Goal: Task Accomplishment & Management: Complete application form

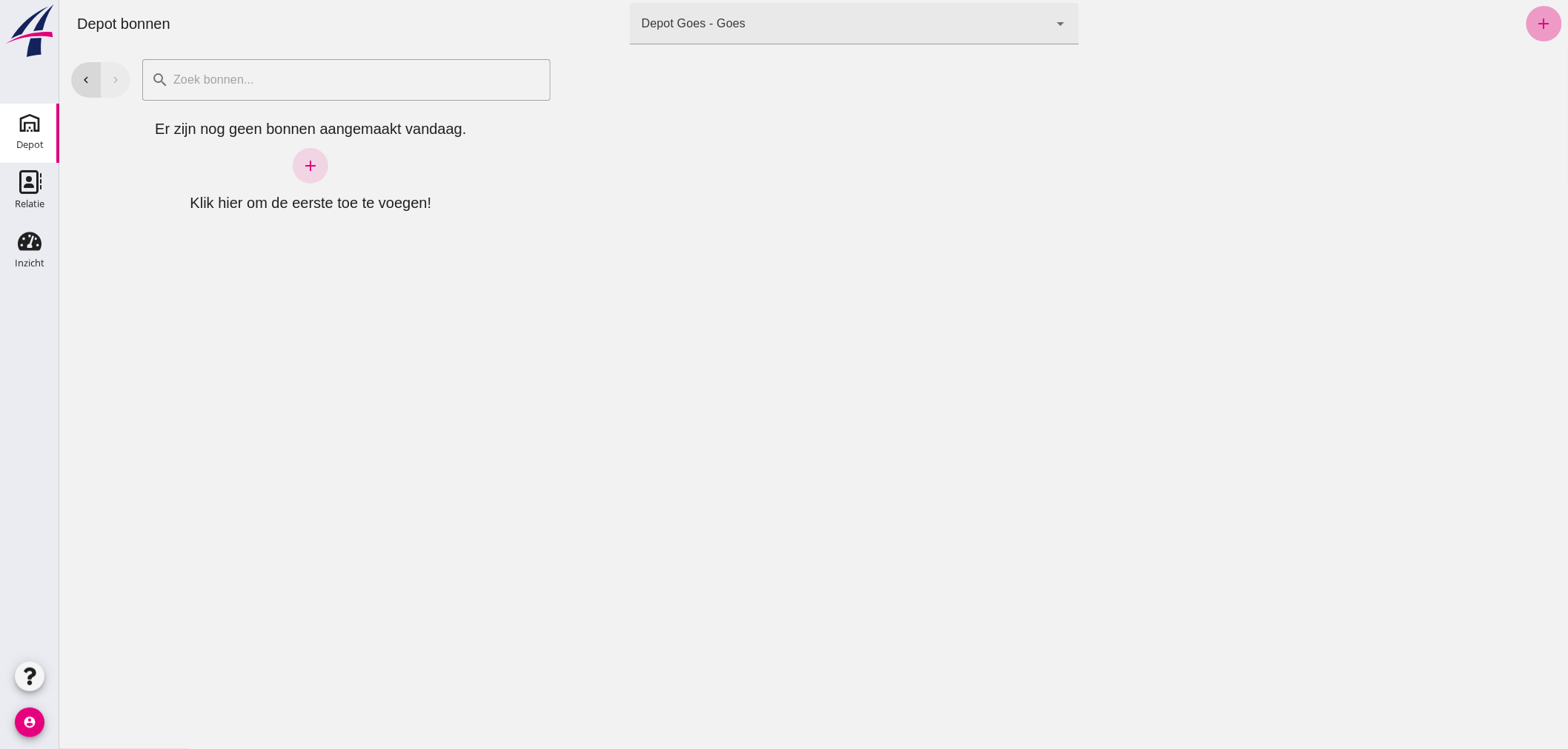
click at [1535, 29] on icon "add" at bounding box center [1543, 24] width 17 height 17
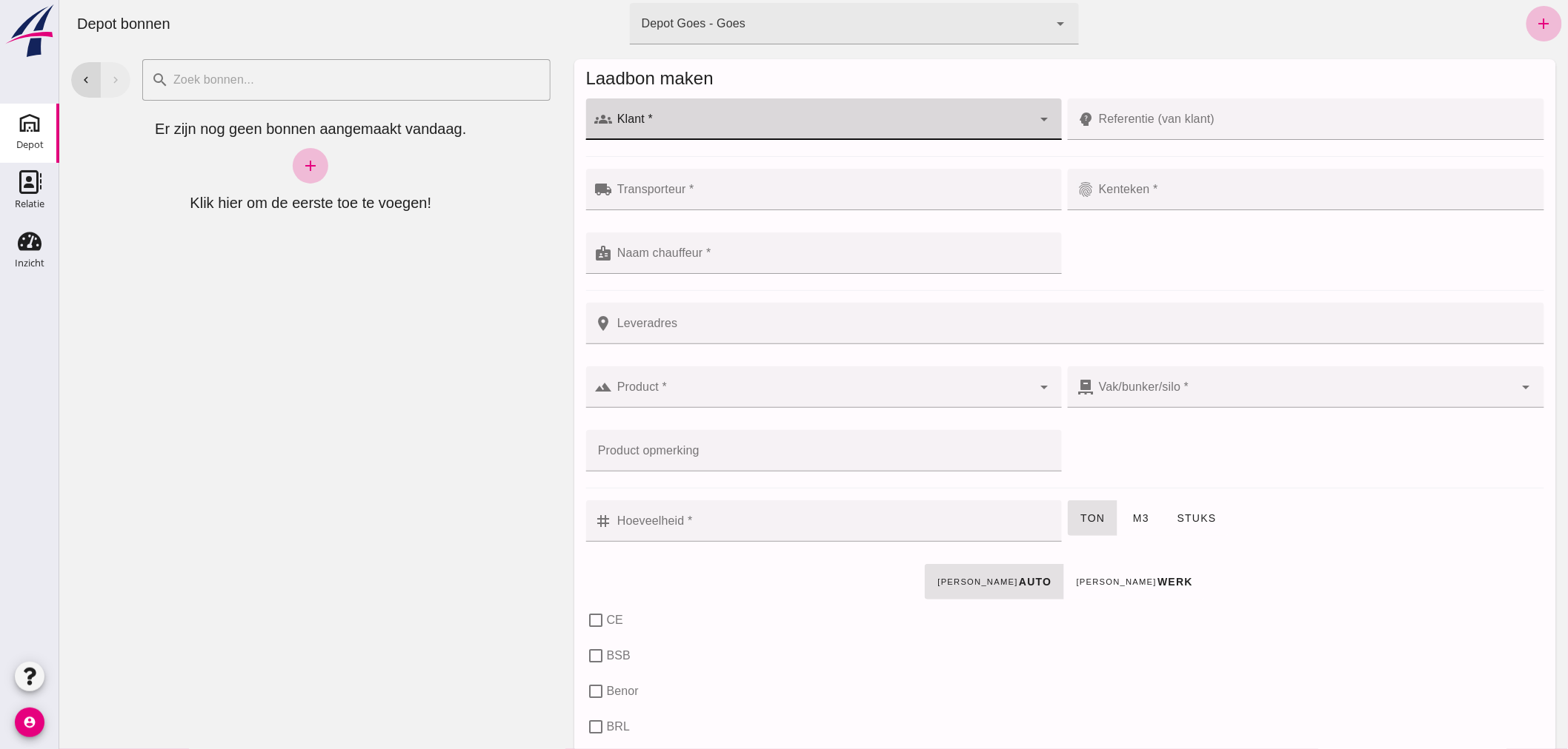
click div
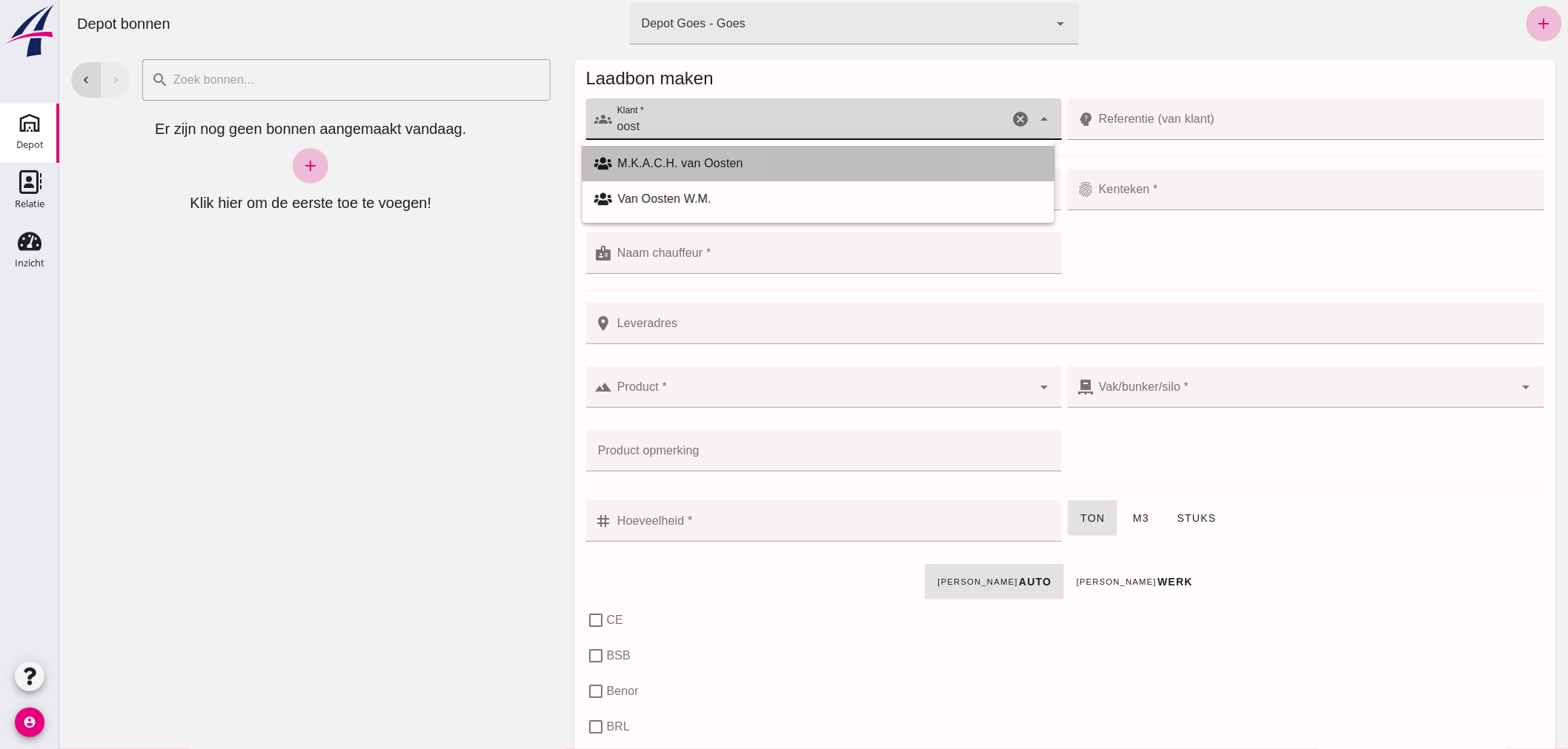
drag, startPoint x: 729, startPoint y: 166, endPoint x: 737, endPoint y: 163, distance: 8.5
click at [736, 164] on div "M.K.A.C.H. van Oosten" at bounding box center [829, 163] width 424 height 17
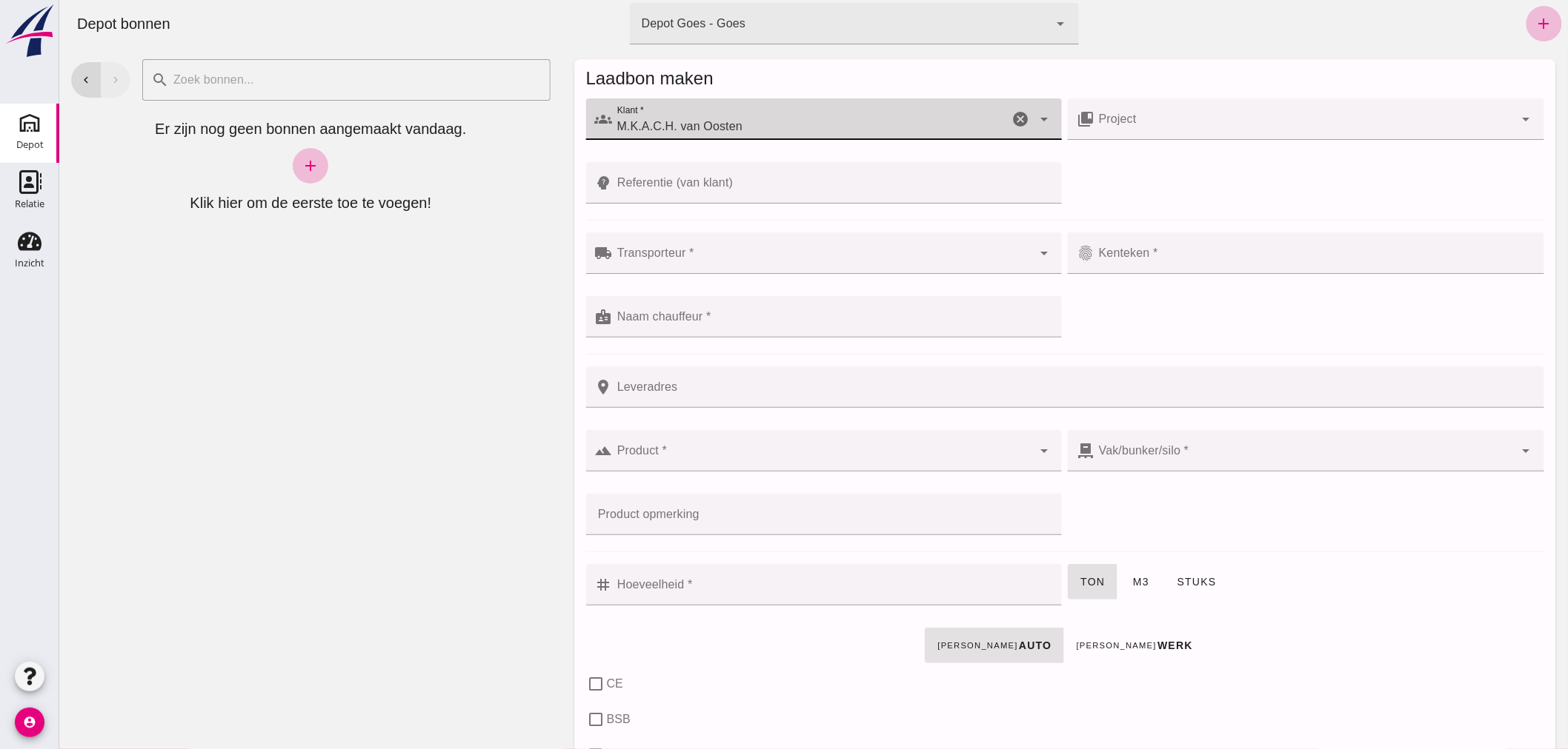
type input "M.K.A.C.H. van Oosten"
click at [704, 293] on body "chevron_left Depot bonnen terminal Depot Goes - Goes 8d49d884-38cb-411c-a66c-fa…" at bounding box center [813, 374] width 1509 height 749
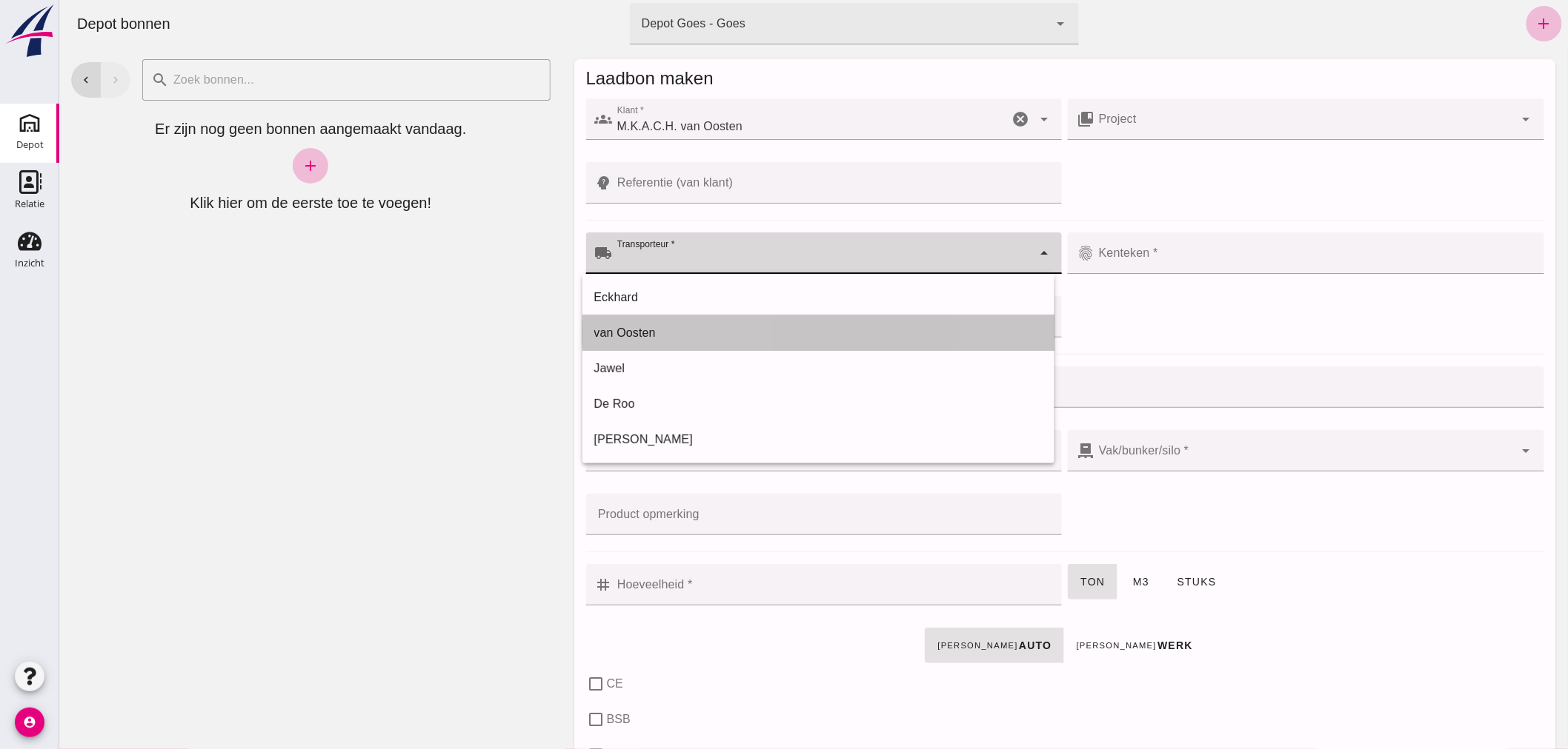
drag, startPoint x: 622, startPoint y: 323, endPoint x: 654, endPoint y: 304, distance: 37.2
click div "van Oosten"
type input "van Oosten"
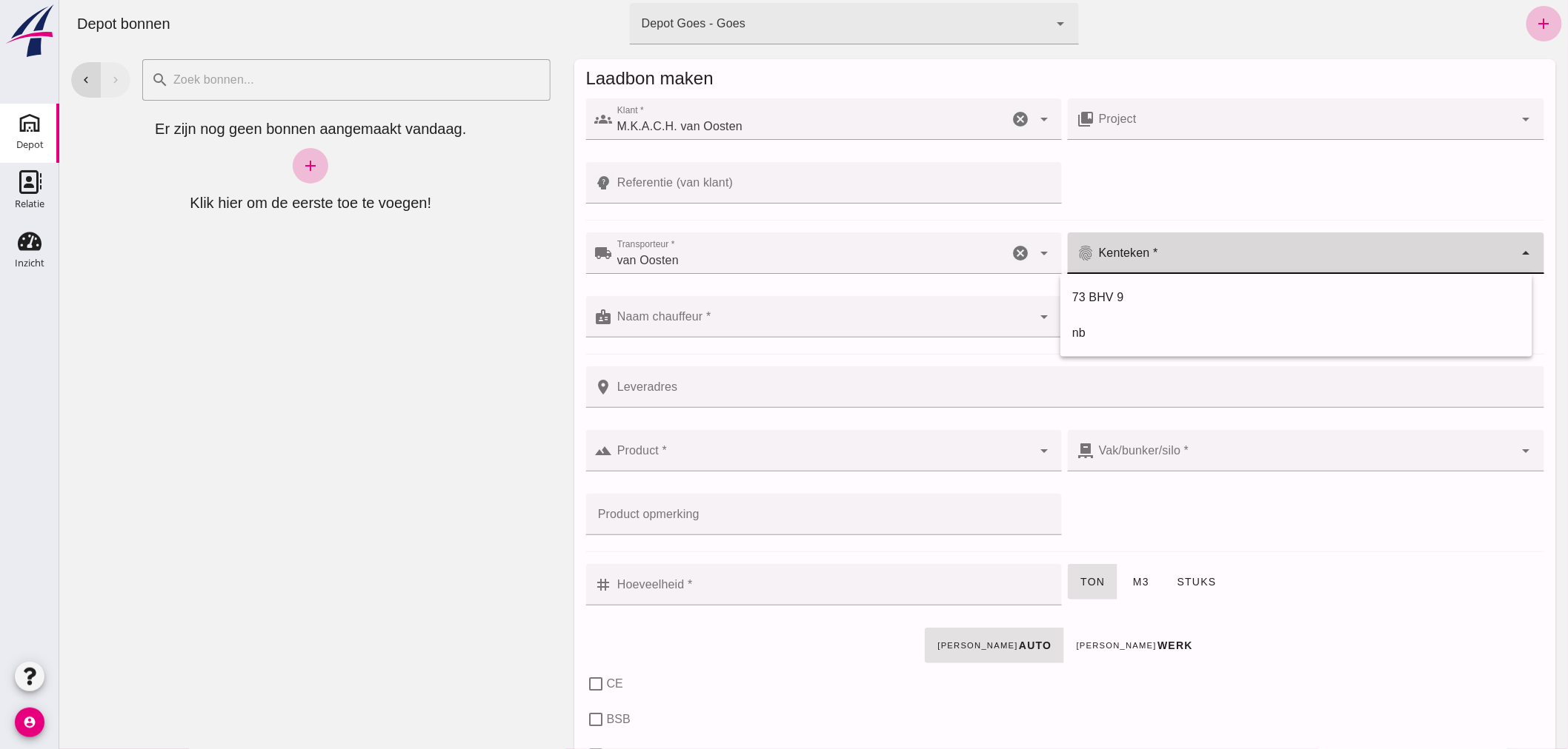
drag, startPoint x: 1146, startPoint y: 260, endPoint x: 1114, endPoint y: 276, distance: 35.8
click input "Kenteken *"
drag, startPoint x: 1098, startPoint y: 298, endPoint x: 1075, endPoint y: 296, distance: 23.1
click at [1087, 297] on div "73 BHV 9" at bounding box center [1295, 297] width 448 height 17
type input "73 BHV 9"
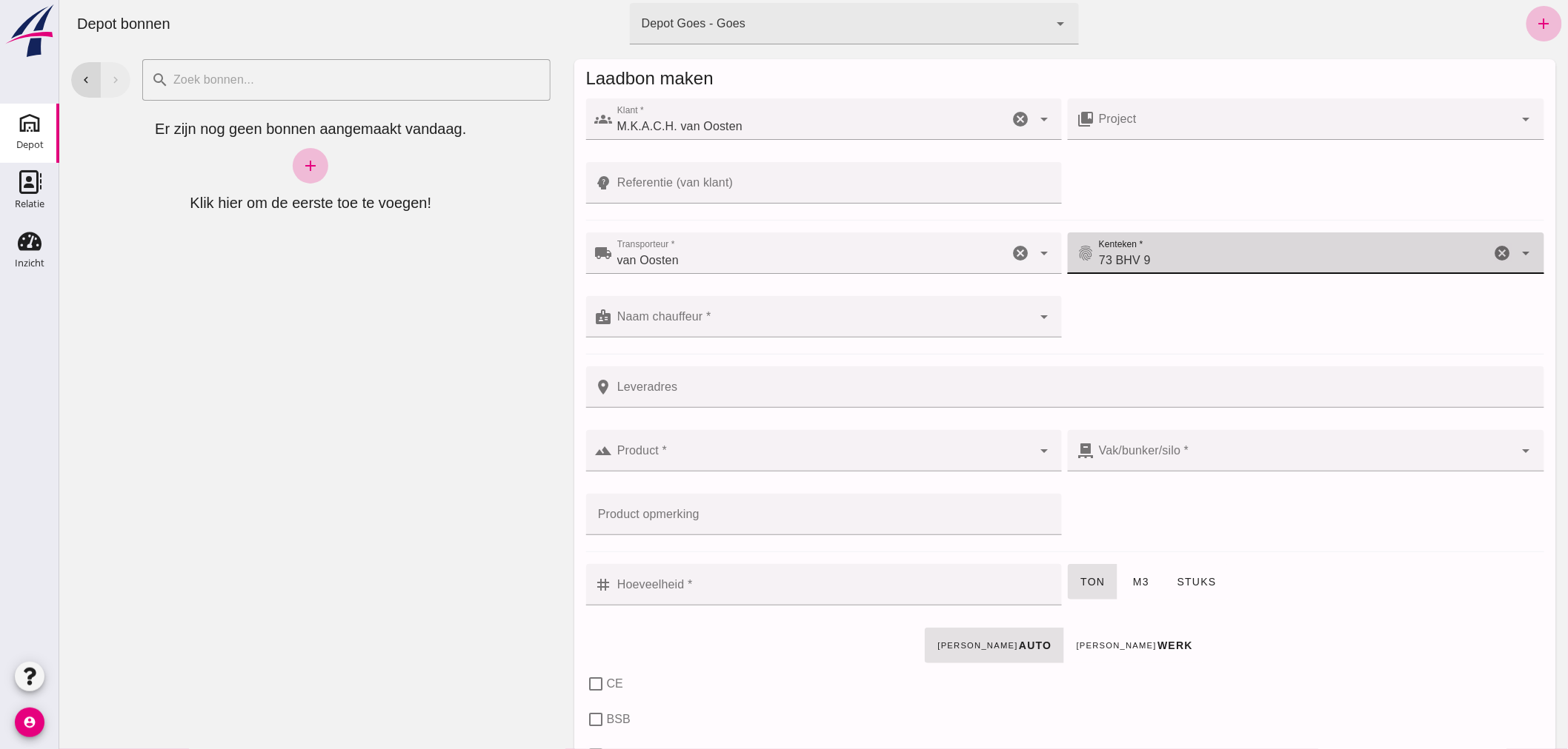
drag, startPoint x: 862, startPoint y: 319, endPoint x: 831, endPoint y: 317, distance: 31.1
click input "Naam chauffeur *"
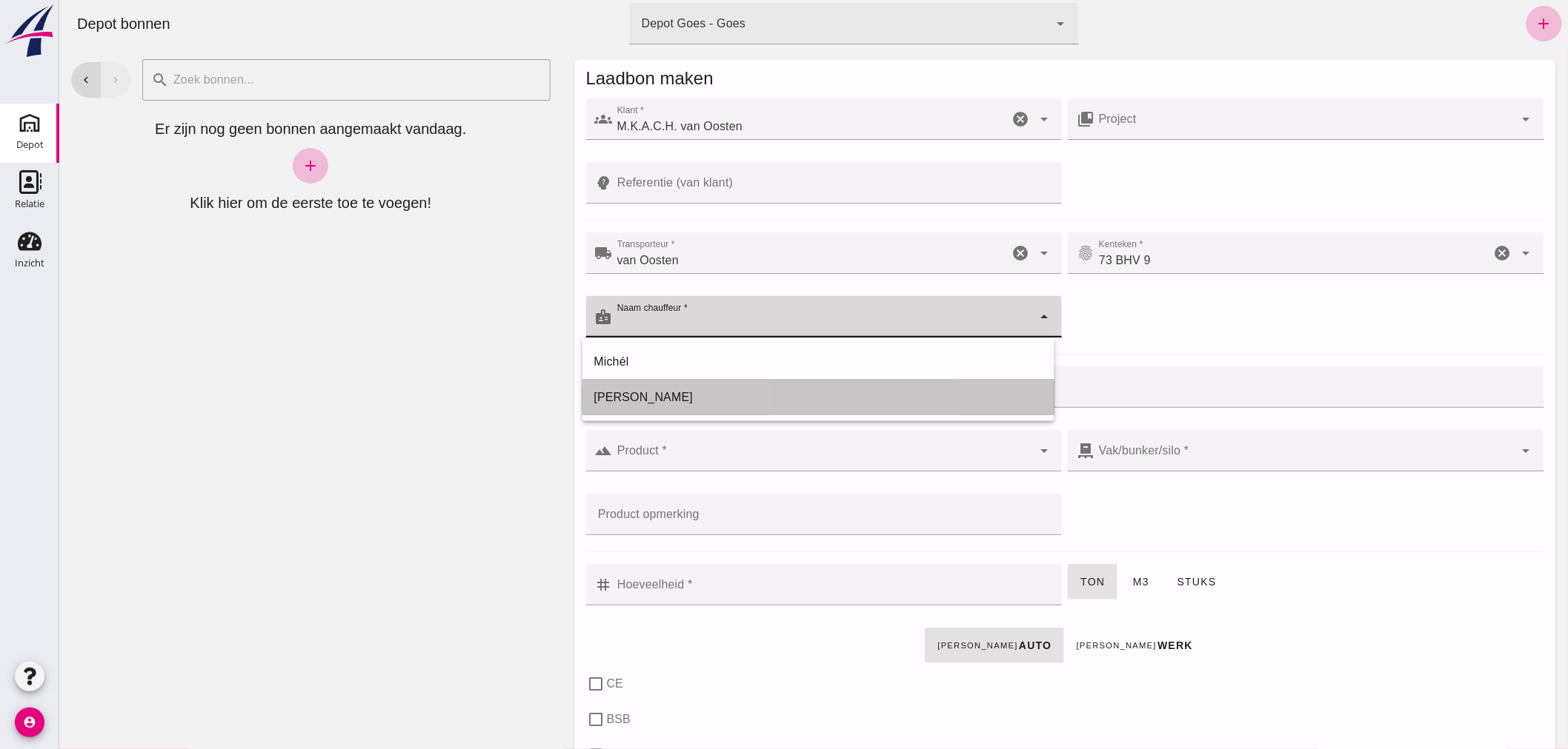
drag, startPoint x: 616, startPoint y: 388, endPoint x: 630, endPoint y: 388, distance: 14.0
click at [615, 388] on div "[PERSON_NAME]" at bounding box center [817, 397] width 448 height 17
type input "[PERSON_NAME]"
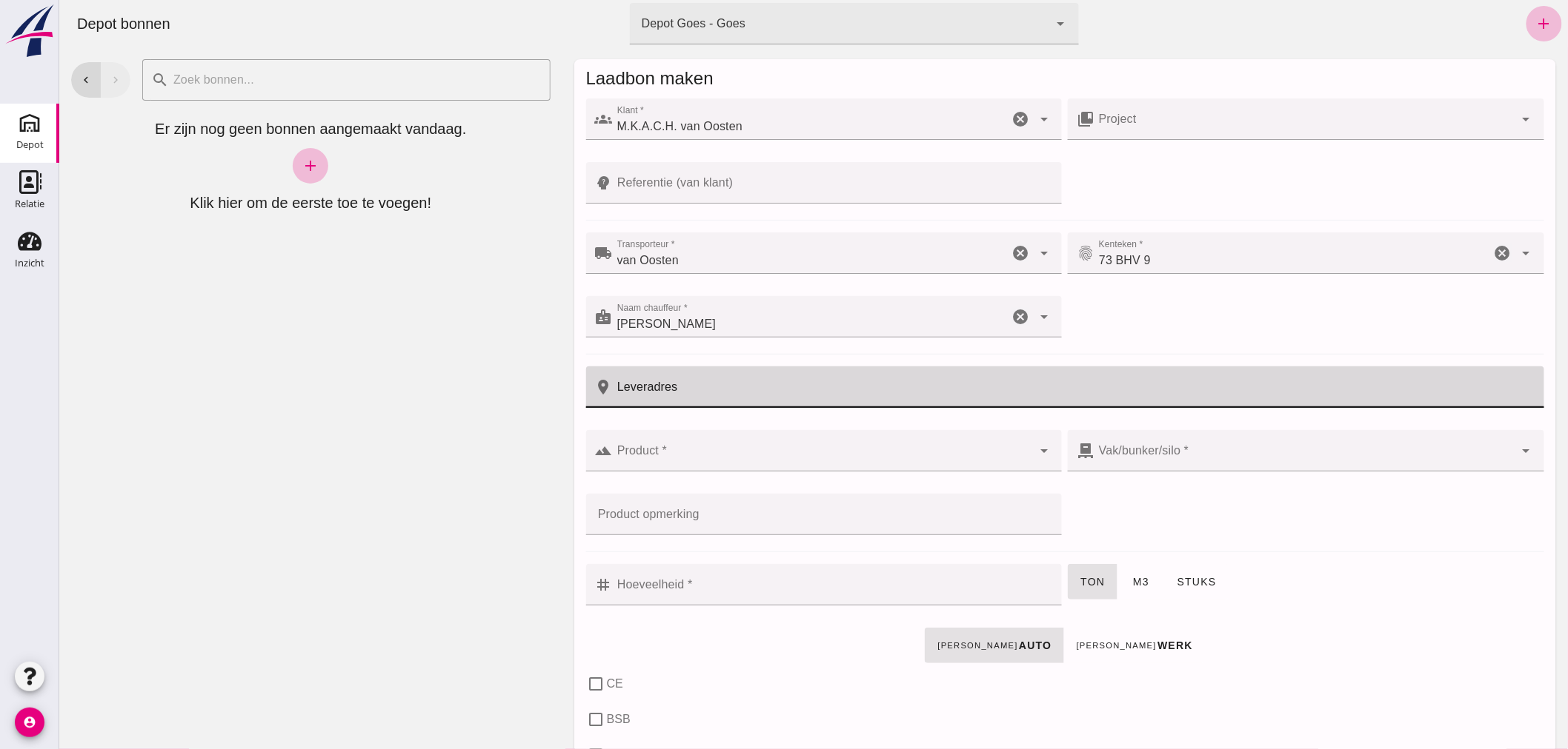
click input "Leveradres"
click input "Referentie (van klant)"
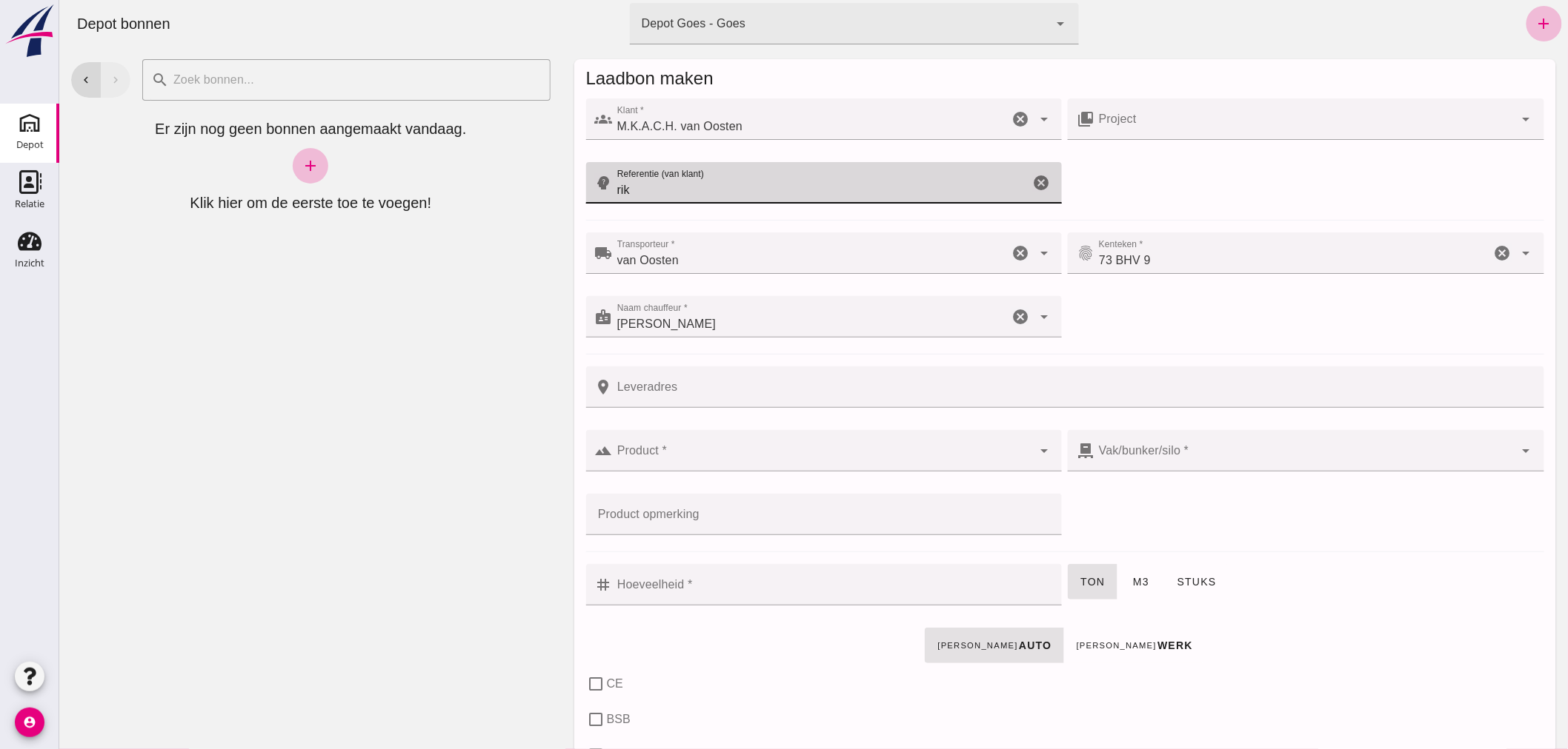
type input "rik"
click input "Product *"
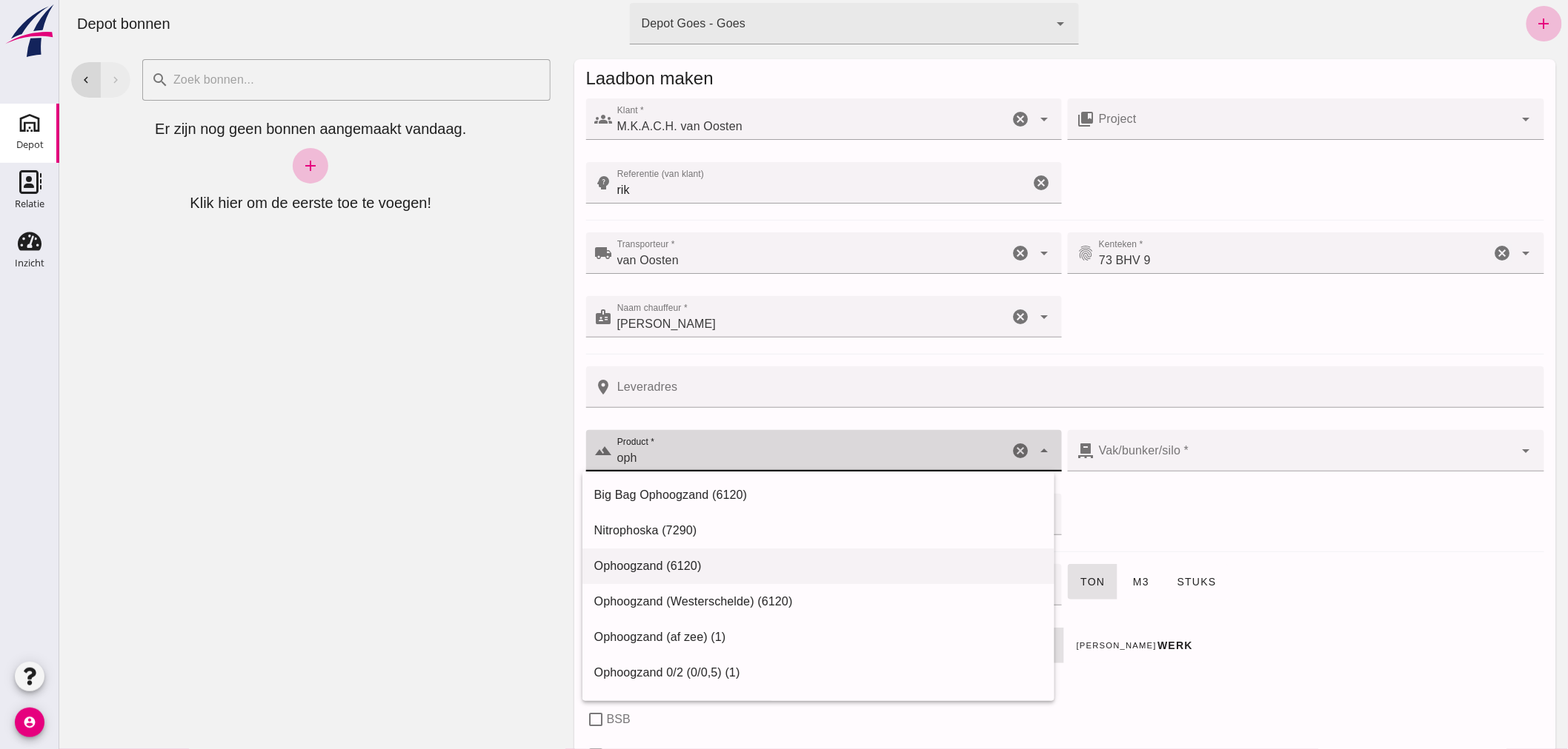
click at [649, 568] on div "Ophoogzand (6120)" at bounding box center [817, 566] width 448 height 17
type input "Ophoogzand (6120)"
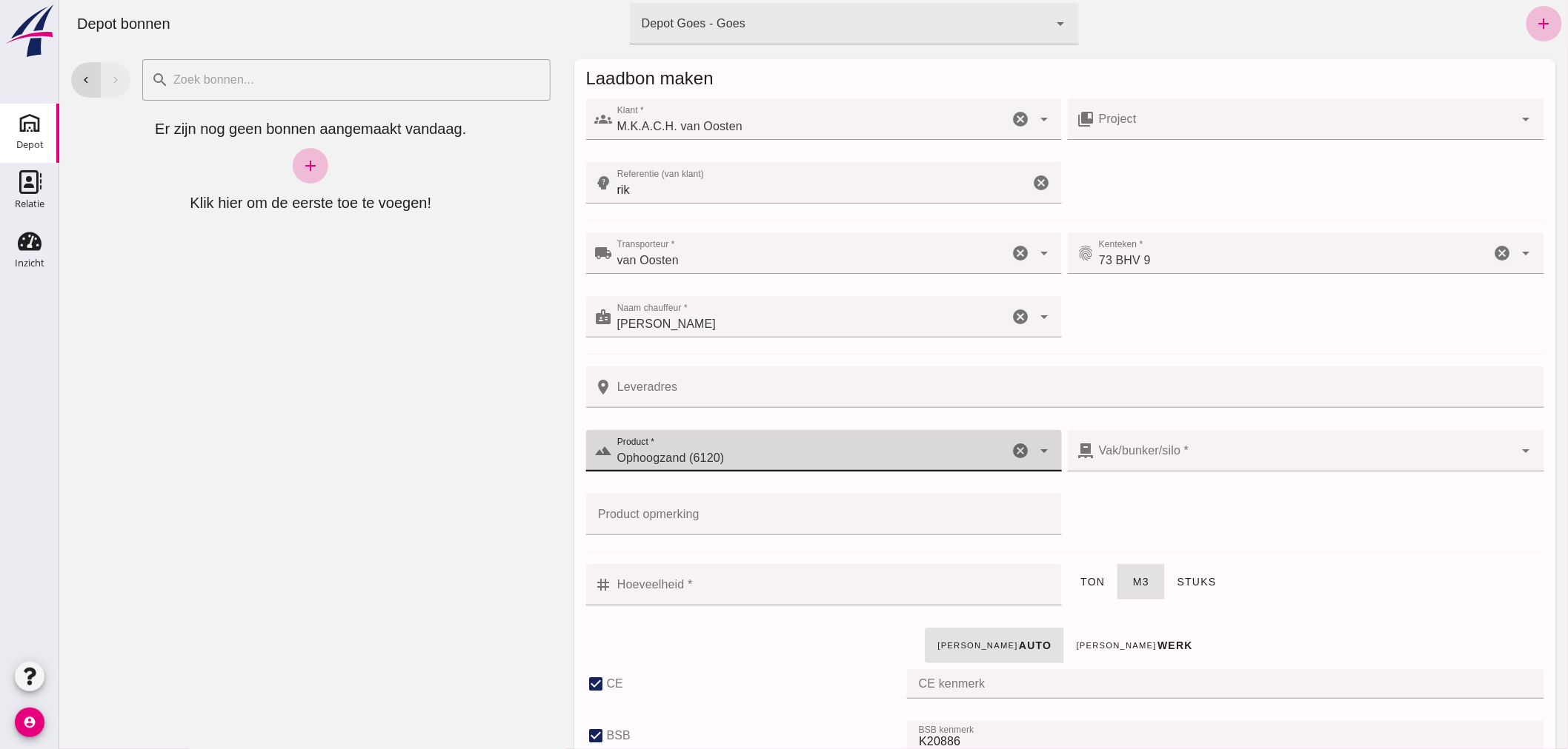
type input "38"
checkbox input "true"
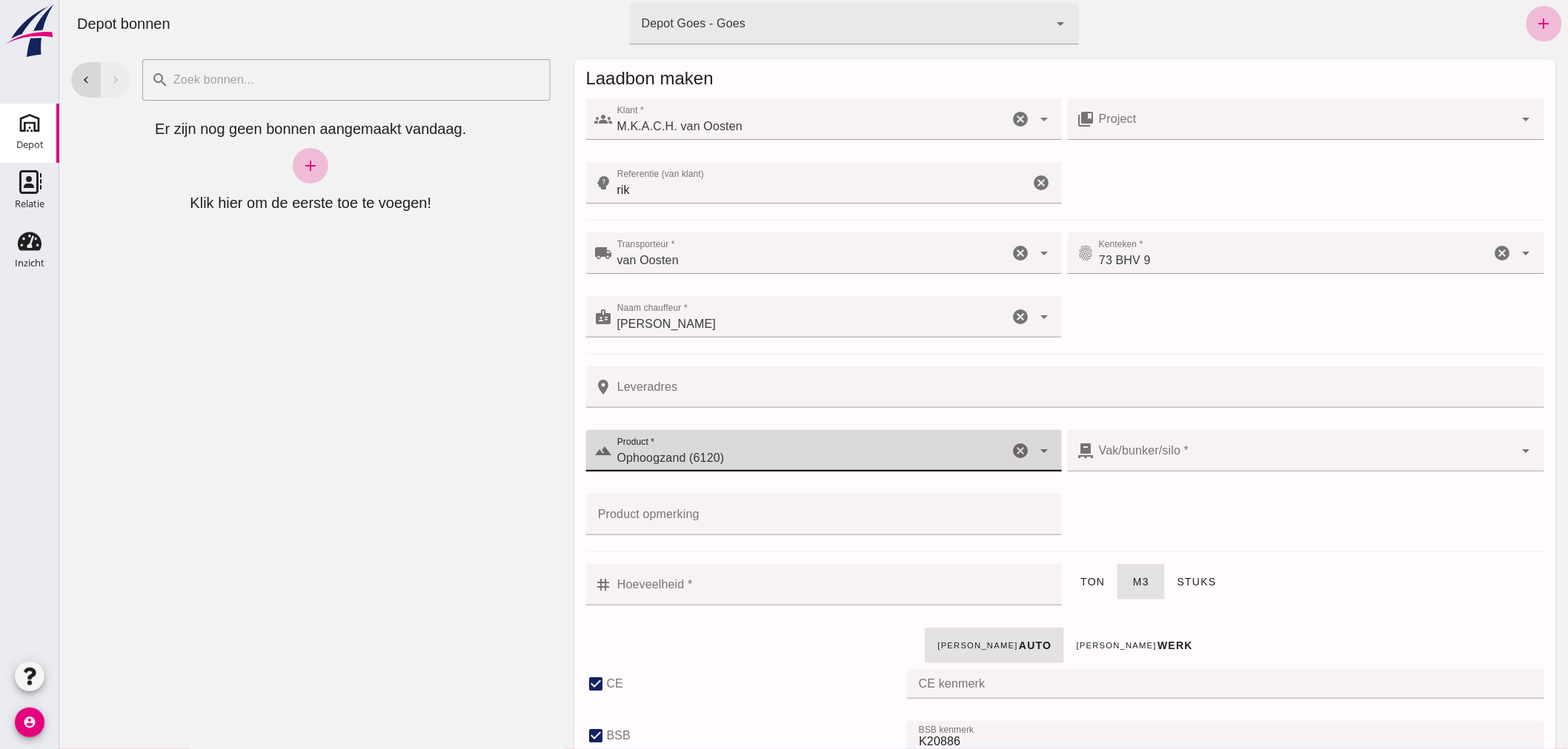
type input "40"
checkbox input "true"
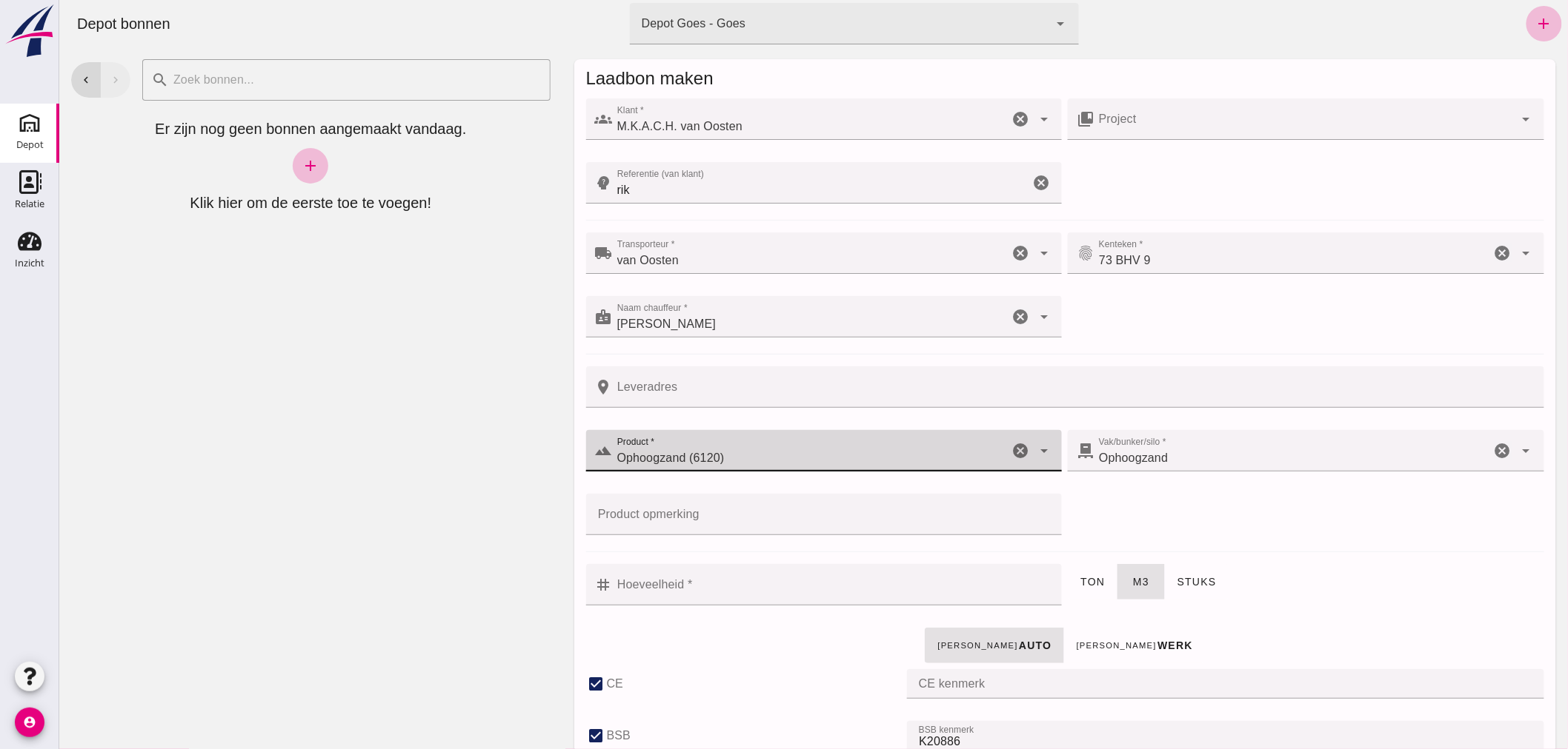
type input "Ophoogzand (6120)"
click input "Hoeveelheid *"
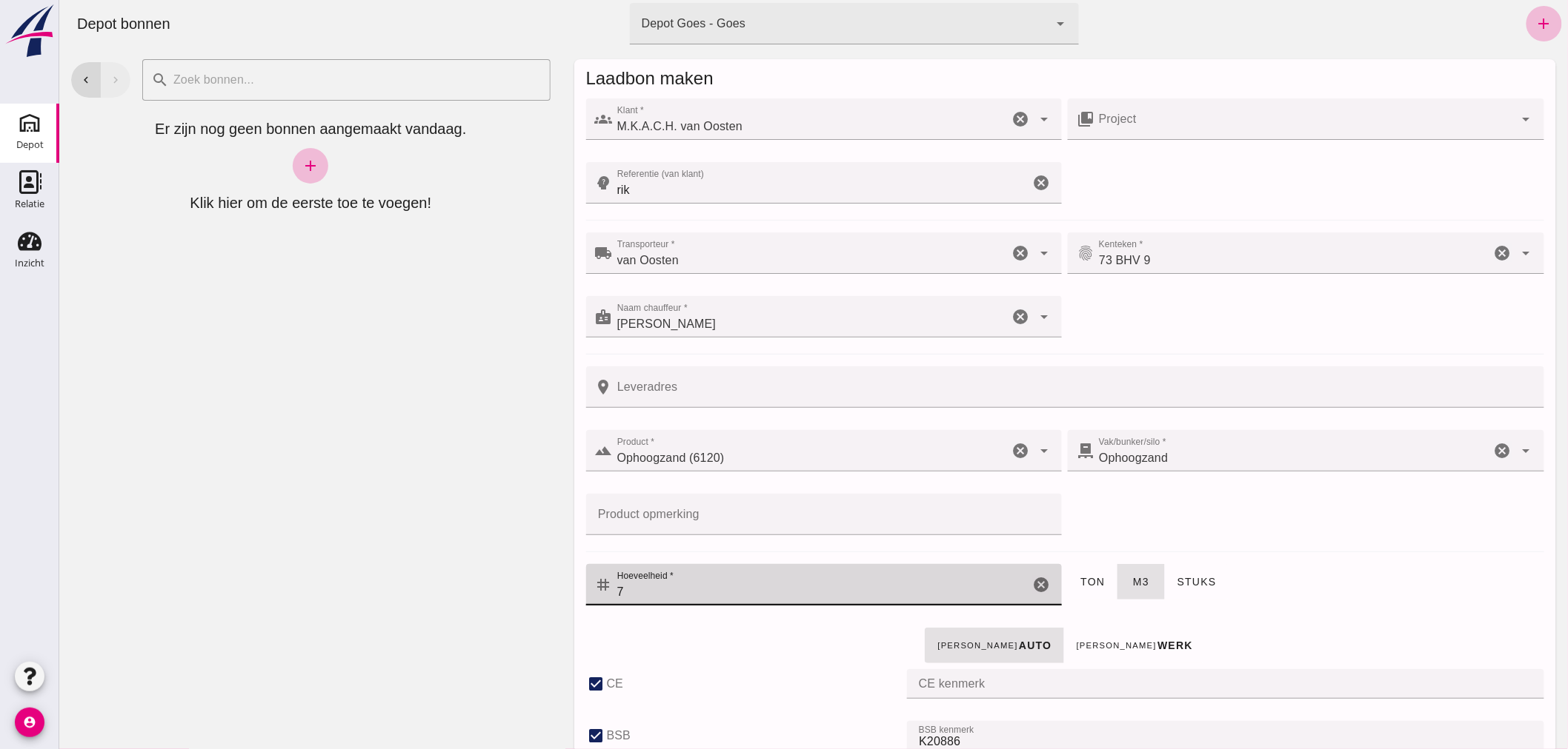
type input "7"
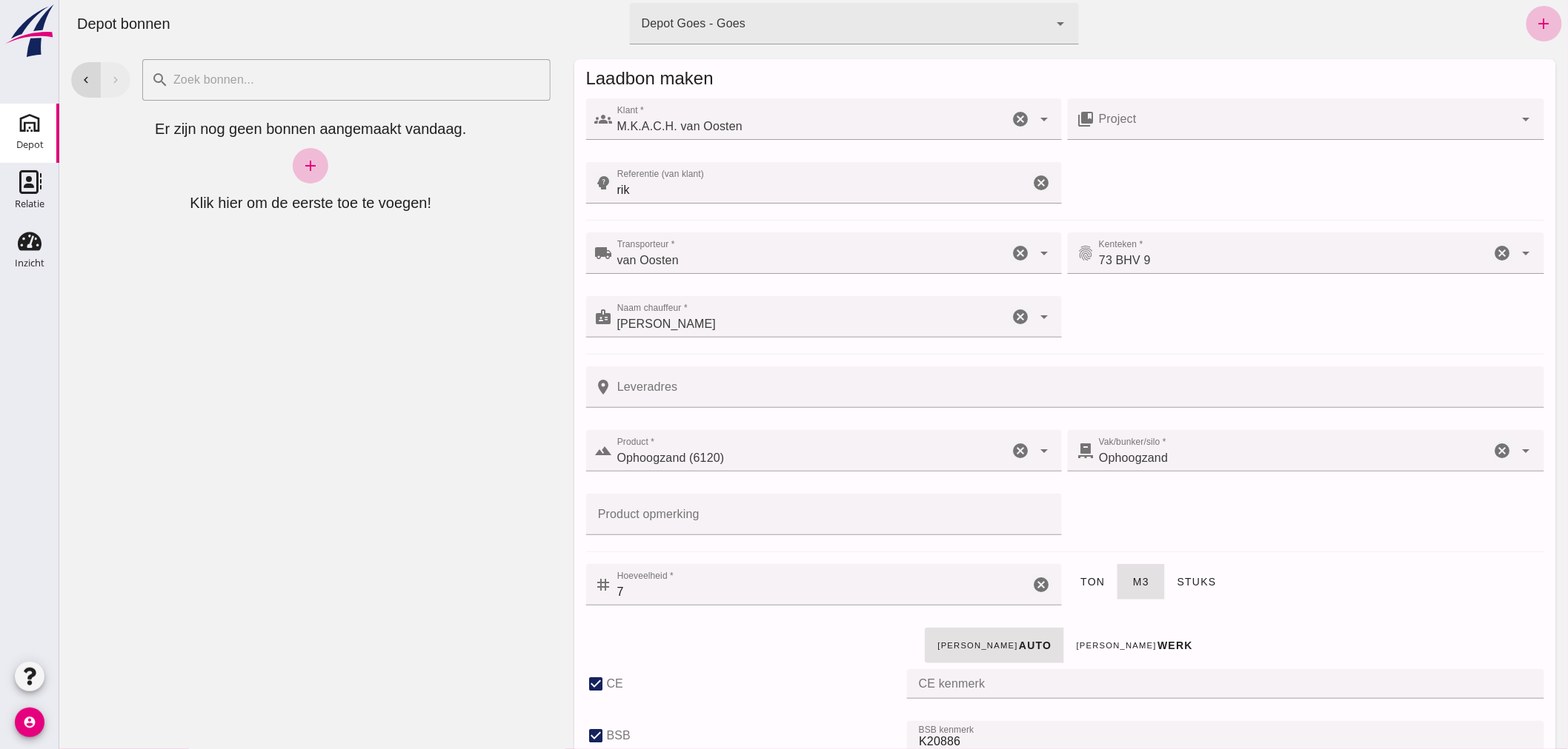
click at [778, 658] on div "[PERSON_NAME] auto [PERSON_NAME] werk" at bounding box center [1064, 646] width 964 height 41
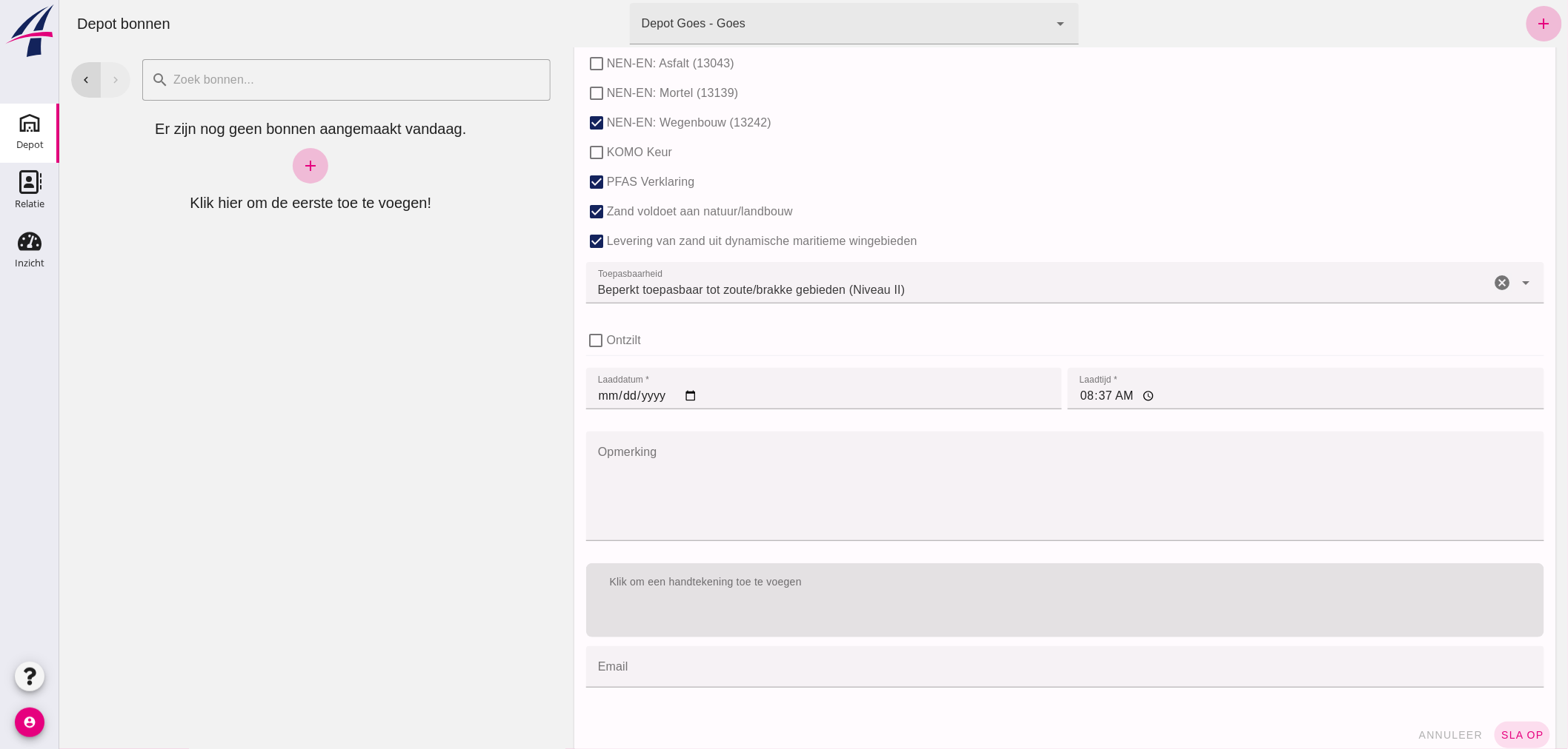
scroll to position [909, 0]
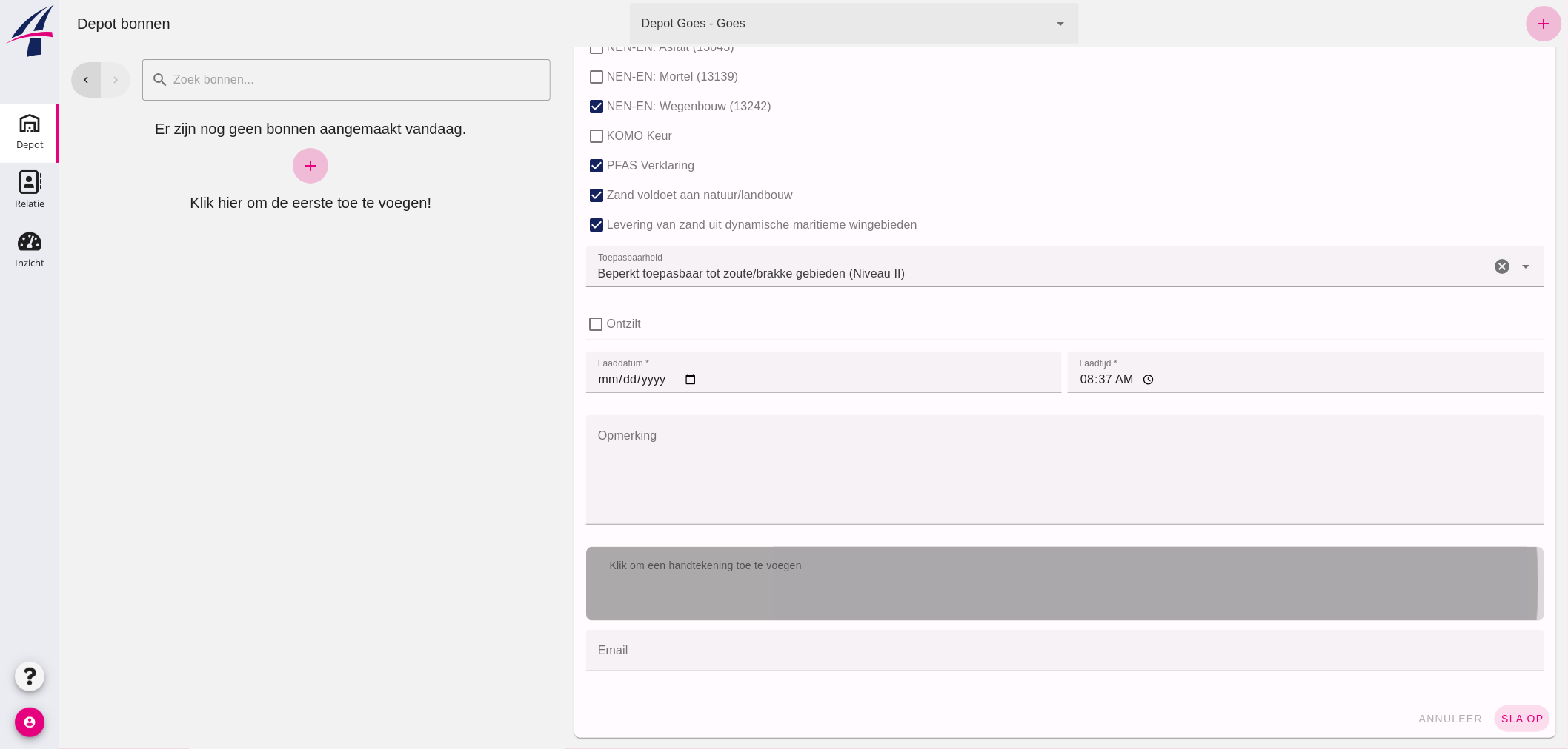
click at [722, 589] on div "Klik om een handtekening toe te voegen" at bounding box center [1064, 583] width 958 height 74
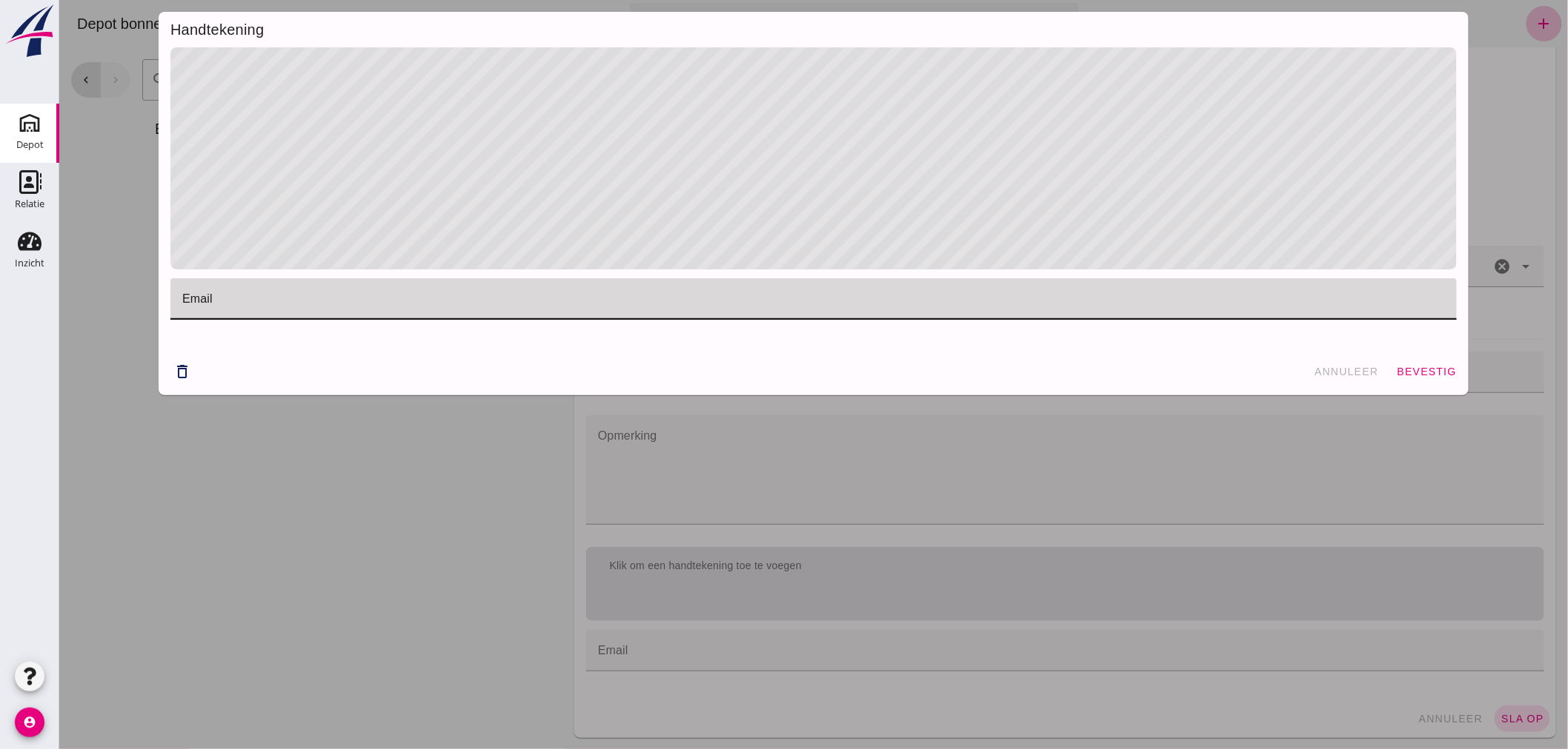
drag, startPoint x: 447, startPoint y: 304, endPoint x: 442, endPoint y: 357, distance: 53.2
click div
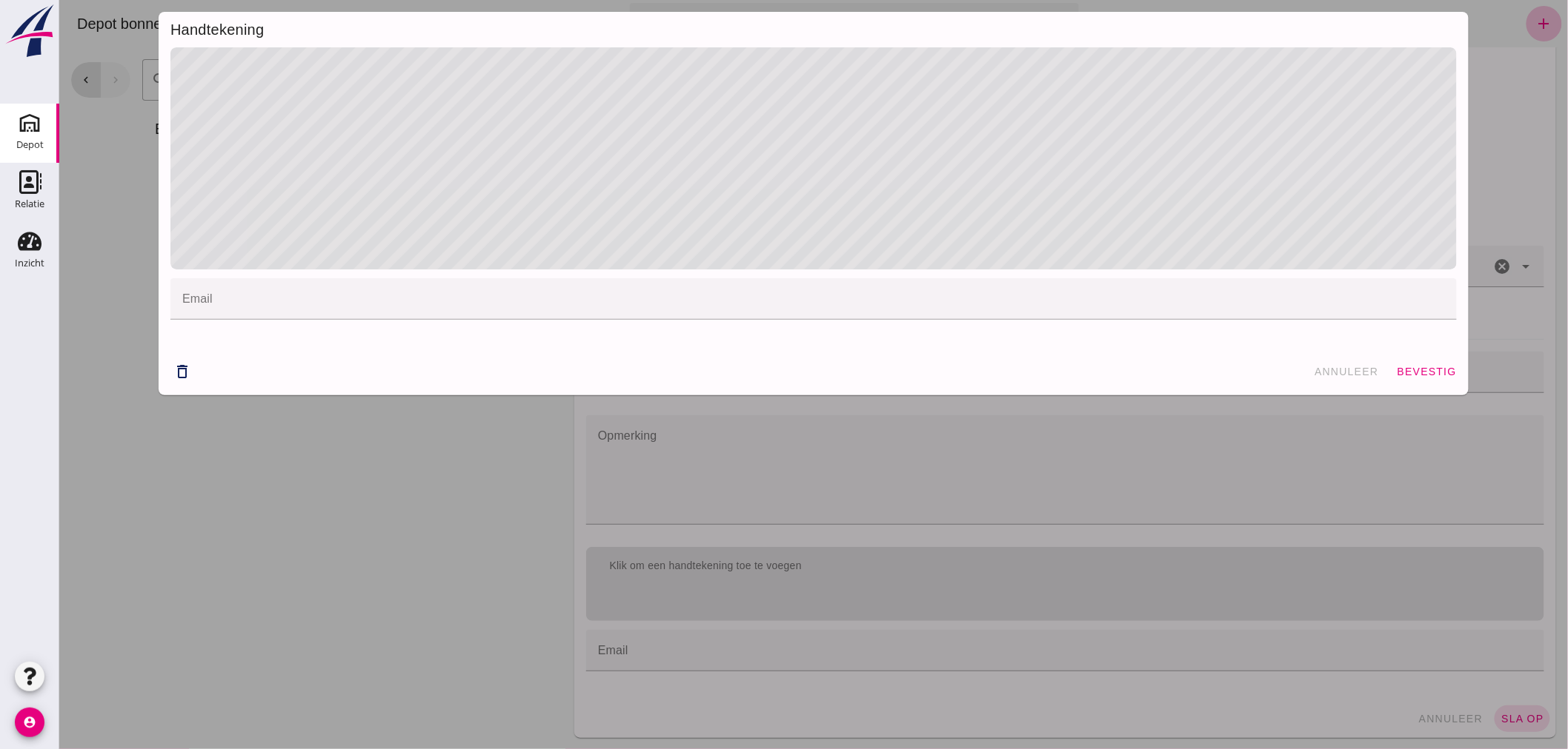
drag, startPoint x: 367, startPoint y: 502, endPoint x: 1176, endPoint y: 483, distance: 809.2
click at [546, 499] on div "Handtekening email email cancel delete_outline annuleer bevestig" at bounding box center [813, 374] width 1509 height 749
click span "bevestig"
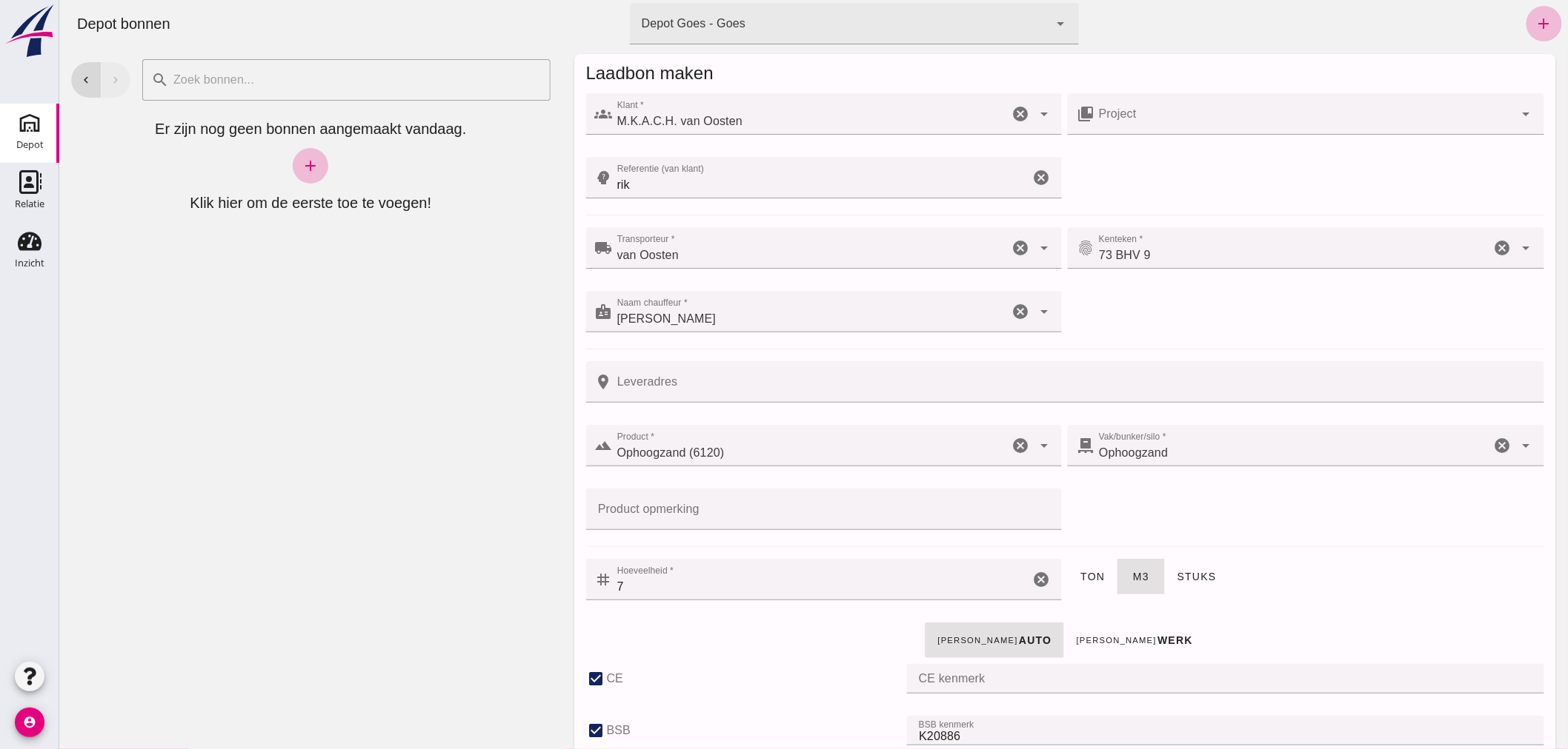
scroll to position [0, 0]
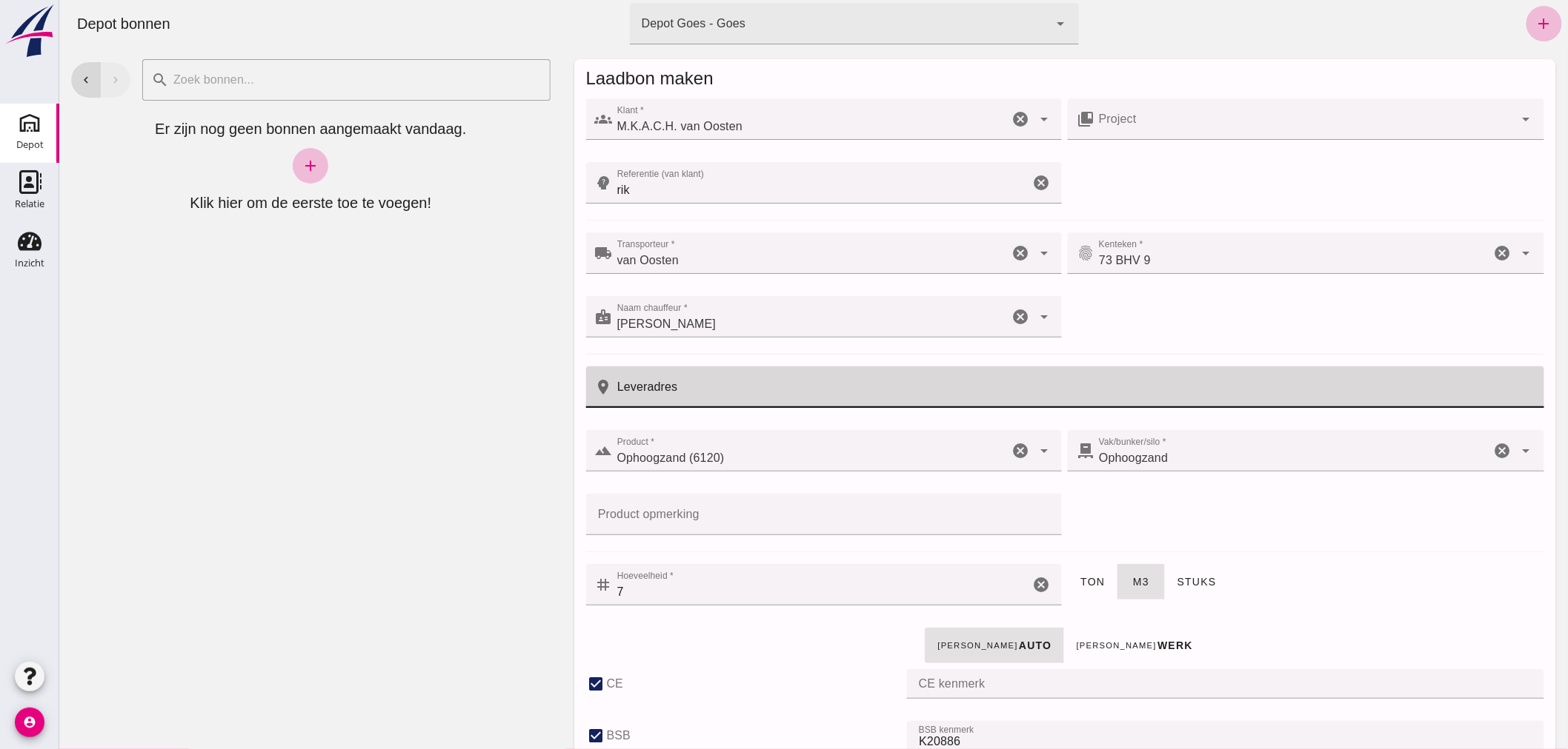
click input "Leveradres"
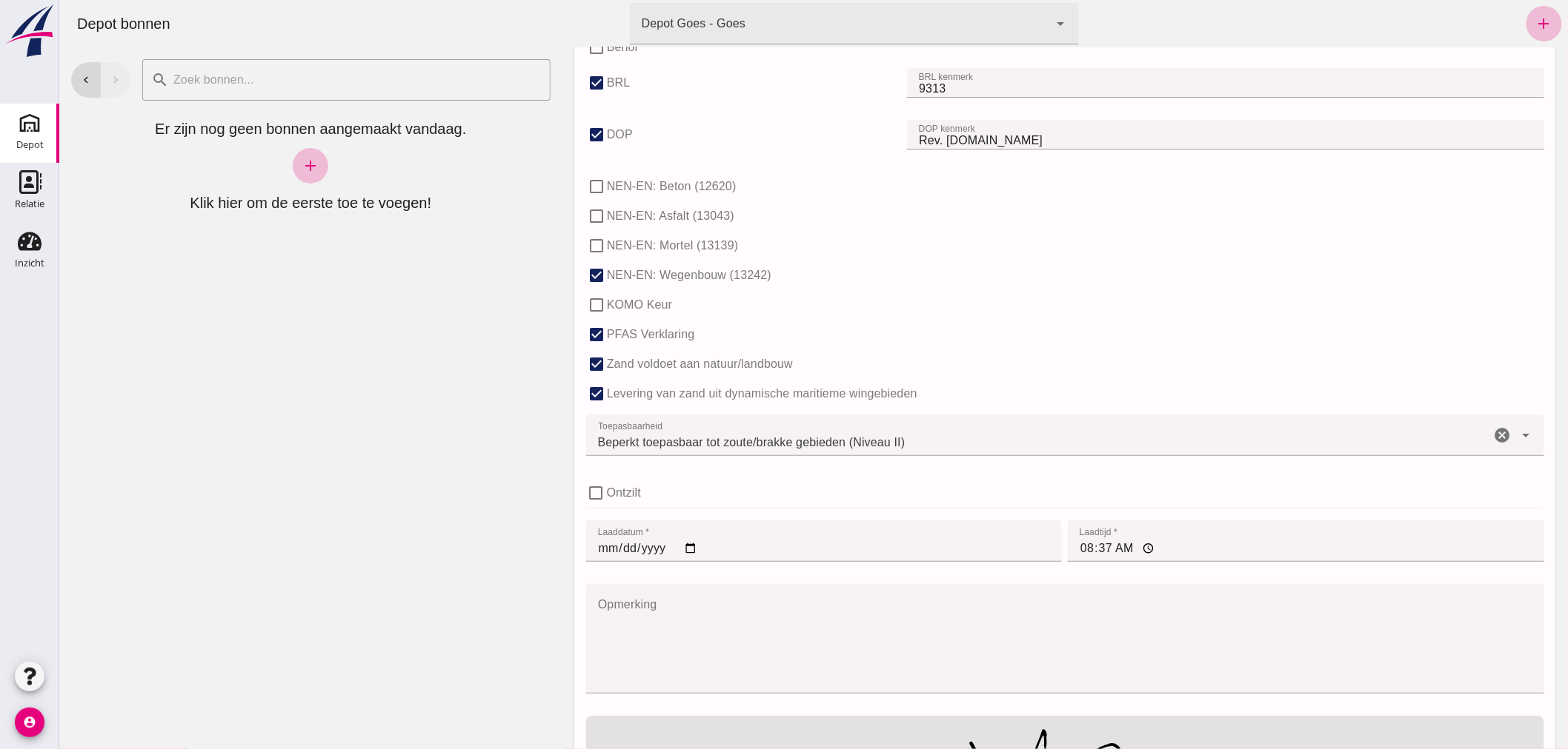
scroll to position [1005, 0]
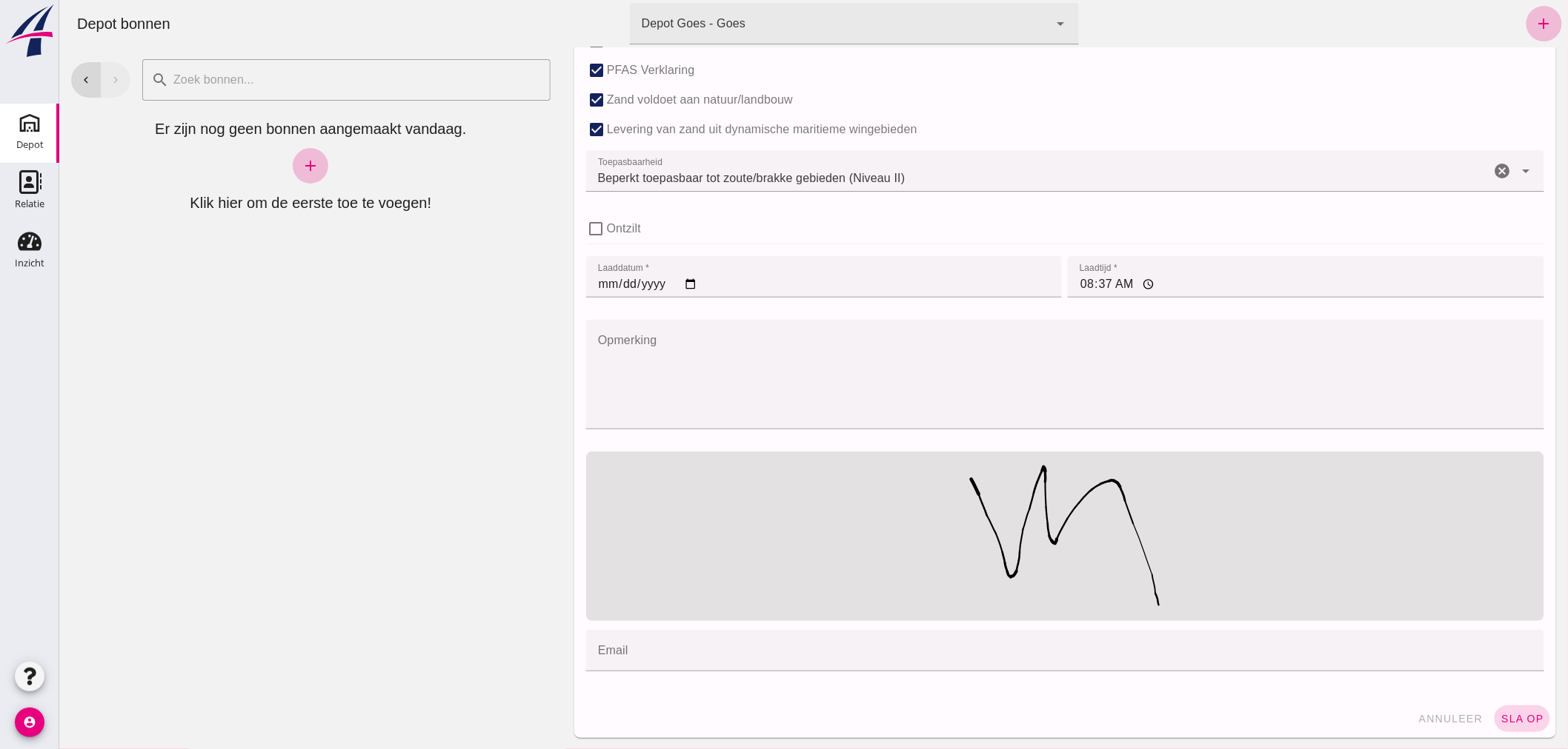
type input "goesse meer"
click button "sla op"
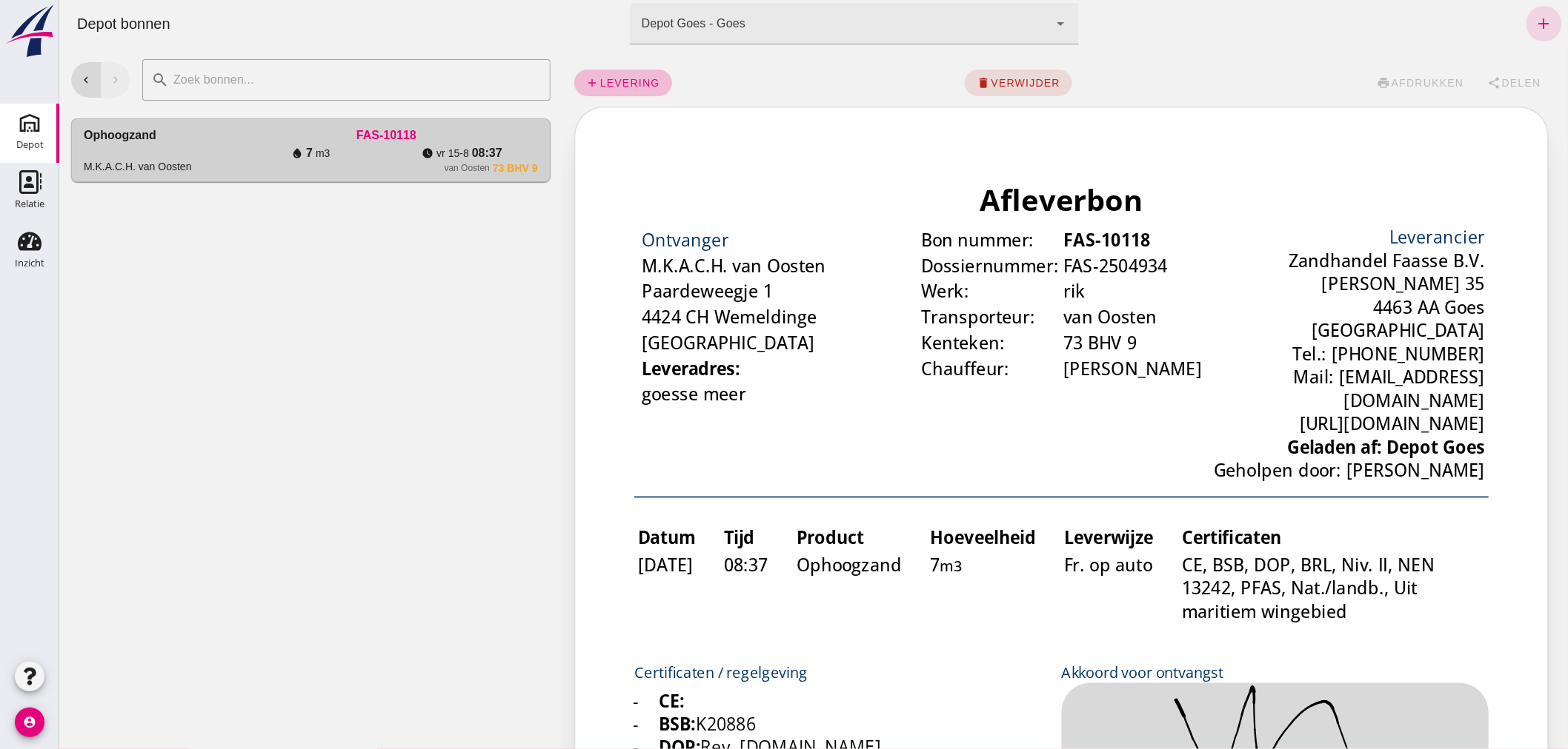
scroll to position [0, 0]
drag, startPoint x: 343, startPoint y: 372, endPoint x: 346, endPoint y: 361, distance: 11.4
click at [344, 366] on div "chevron_left chevron_right search cancel Ophoogzand M.K.A.C.H. van Oosten FAS-1…" at bounding box center [310, 399] width 503 height 702
